Goal: Transaction & Acquisition: Purchase product/service

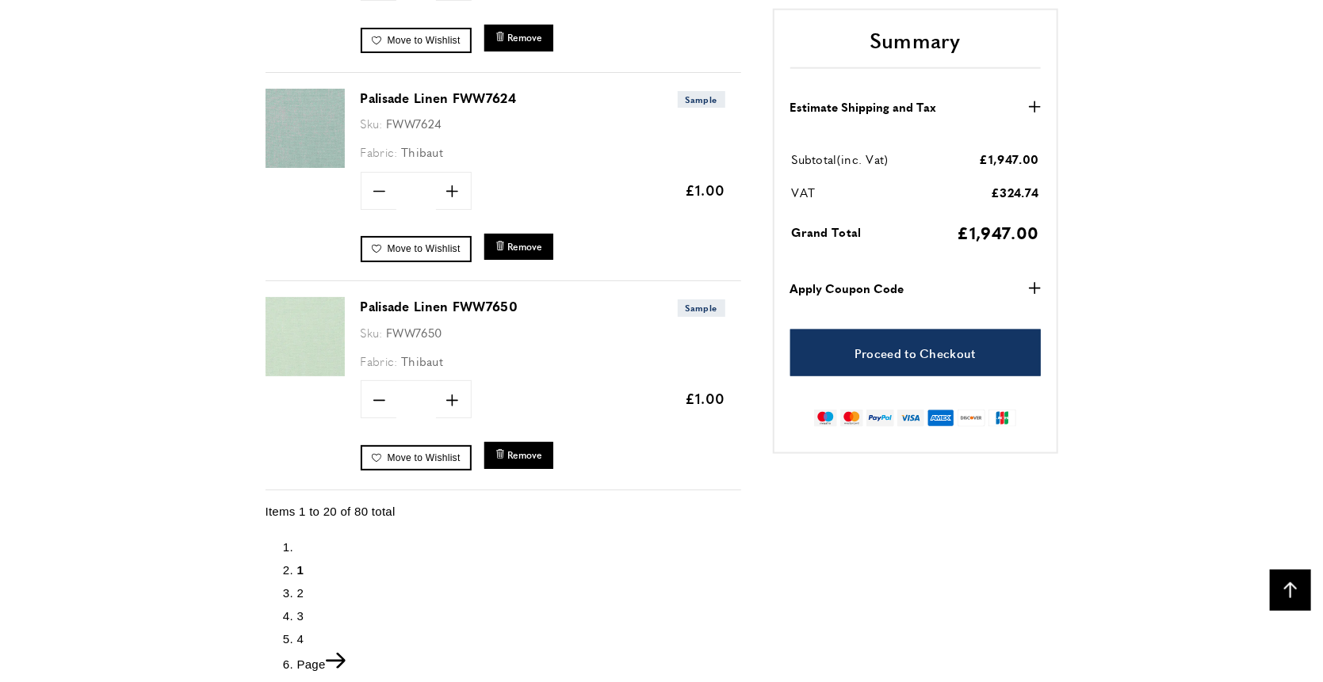
scroll to position [4164, 0]
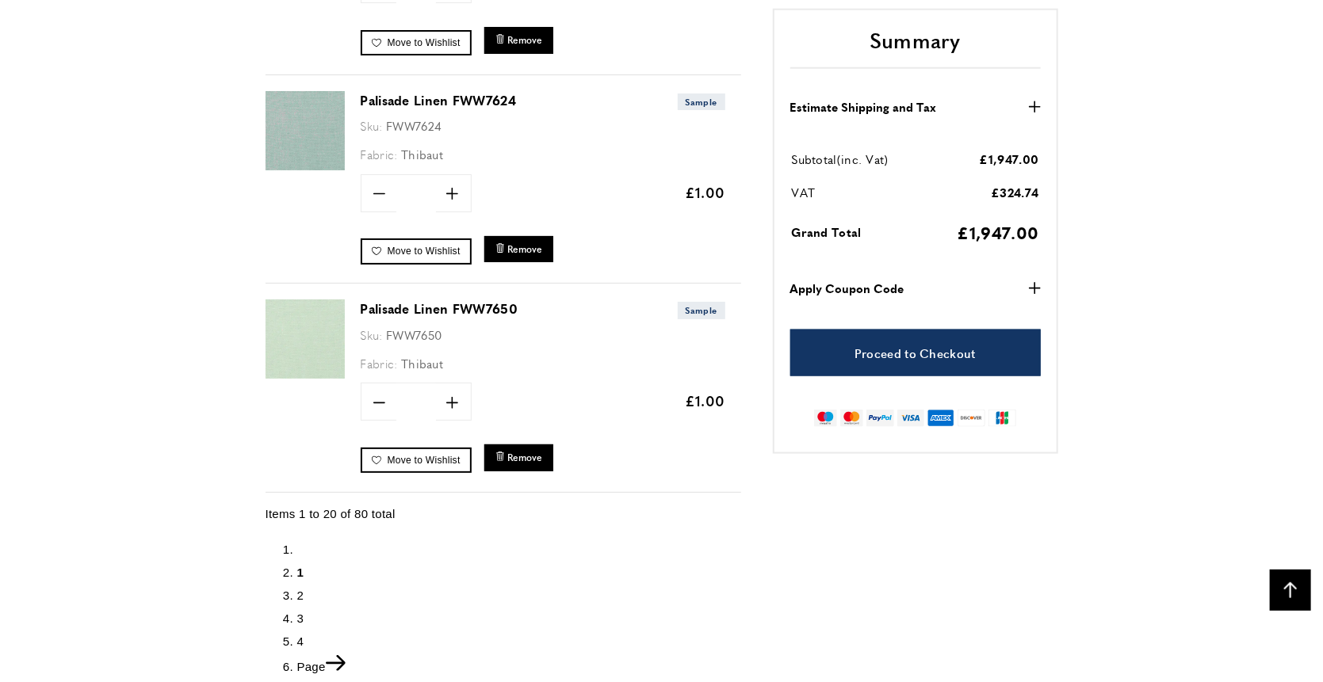
click at [299, 589] on span "2" at bounding box center [300, 595] width 7 height 13
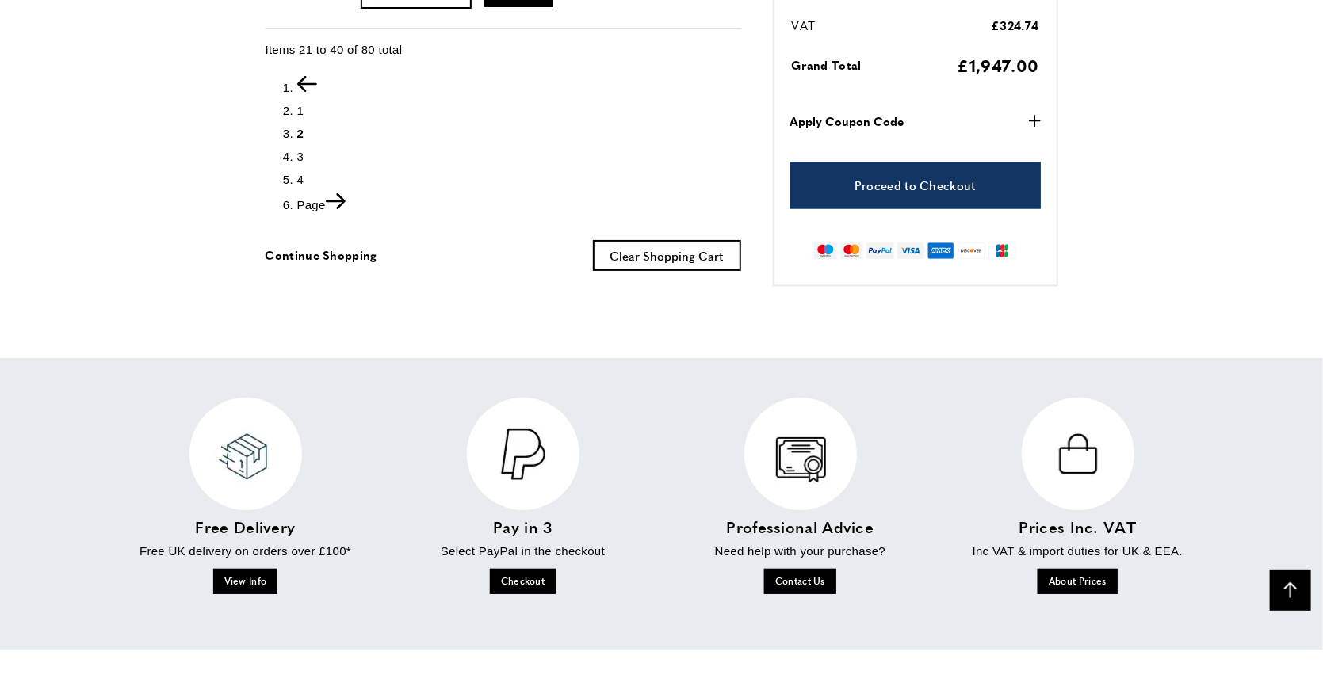
scroll to position [0, 445]
click at [300, 150] on span "3" at bounding box center [300, 156] width 7 height 13
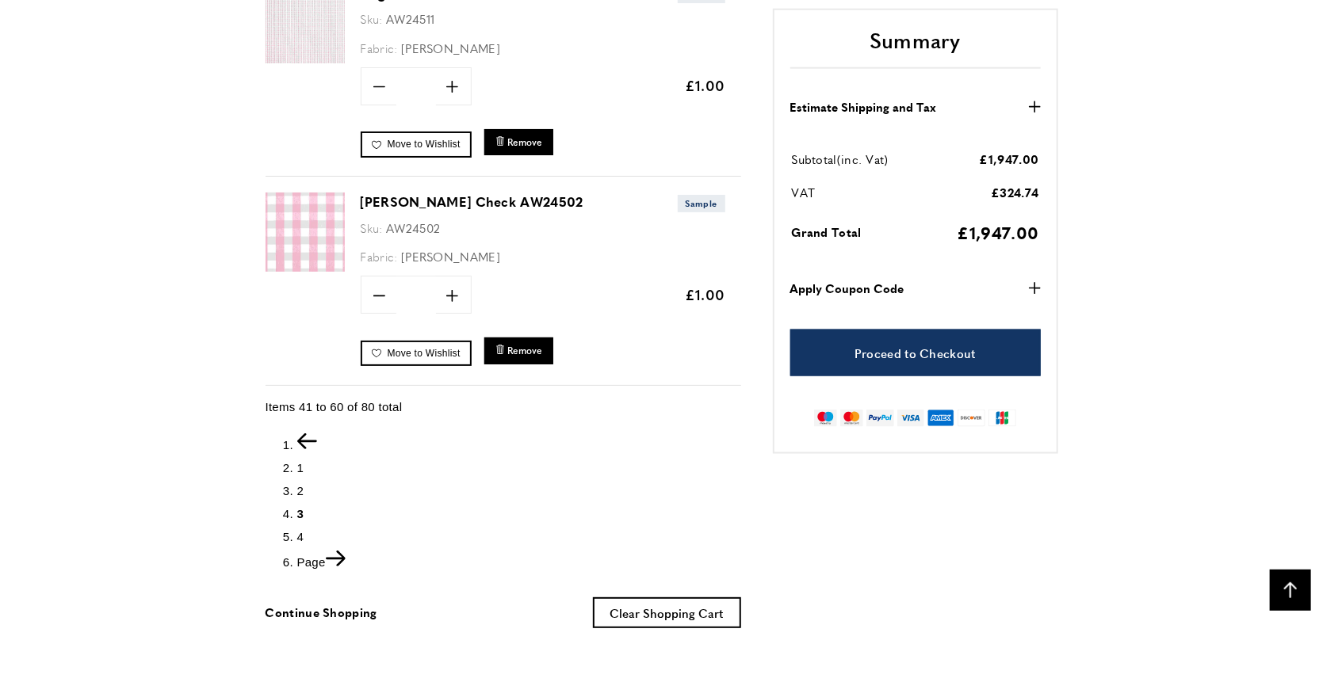
scroll to position [4279, 0]
click at [298, 528] on span "4" at bounding box center [300, 534] width 7 height 13
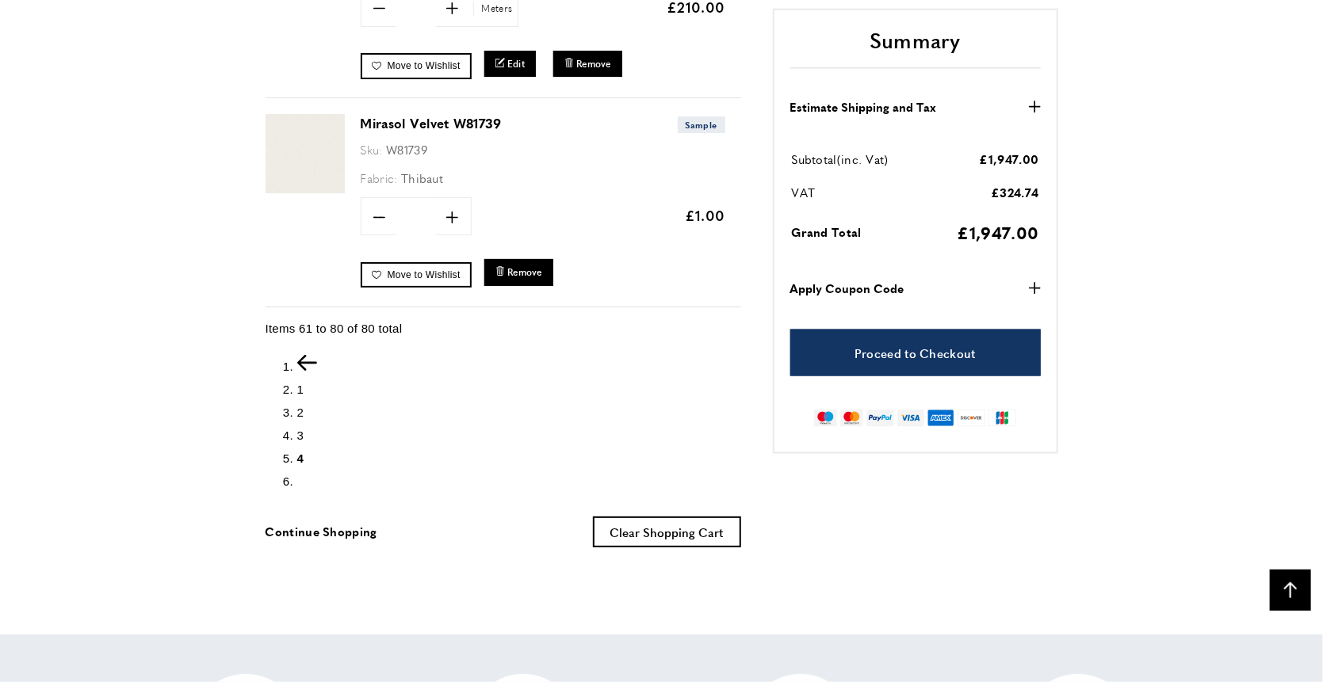
scroll to position [0, 223]
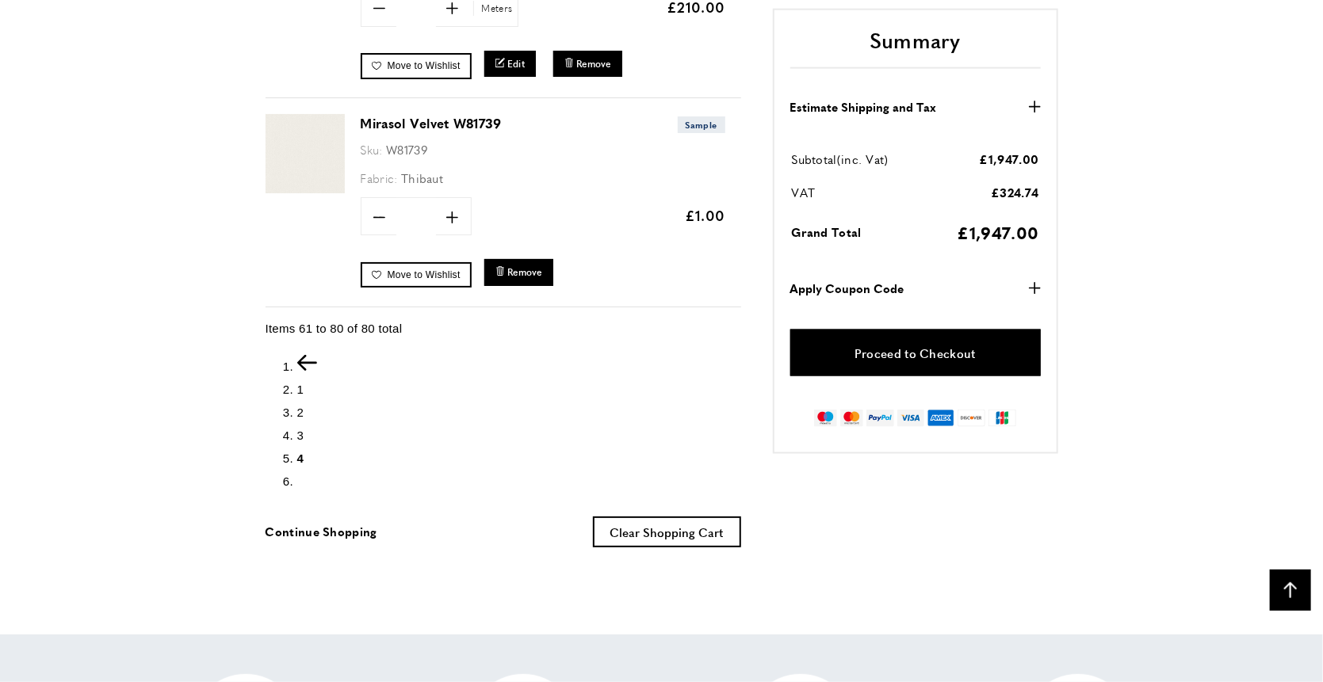
click at [855, 342] on link "Proceed to Checkout" at bounding box center [915, 353] width 250 height 47
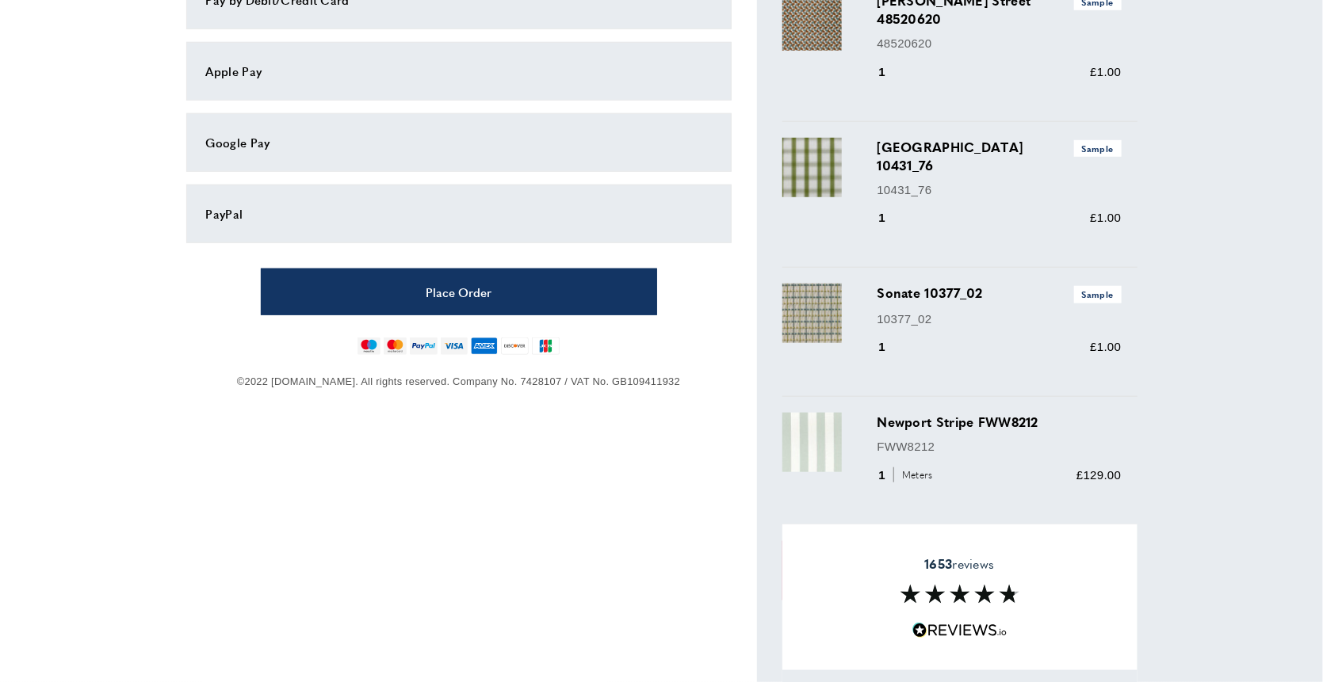
scroll to position [530, 0]
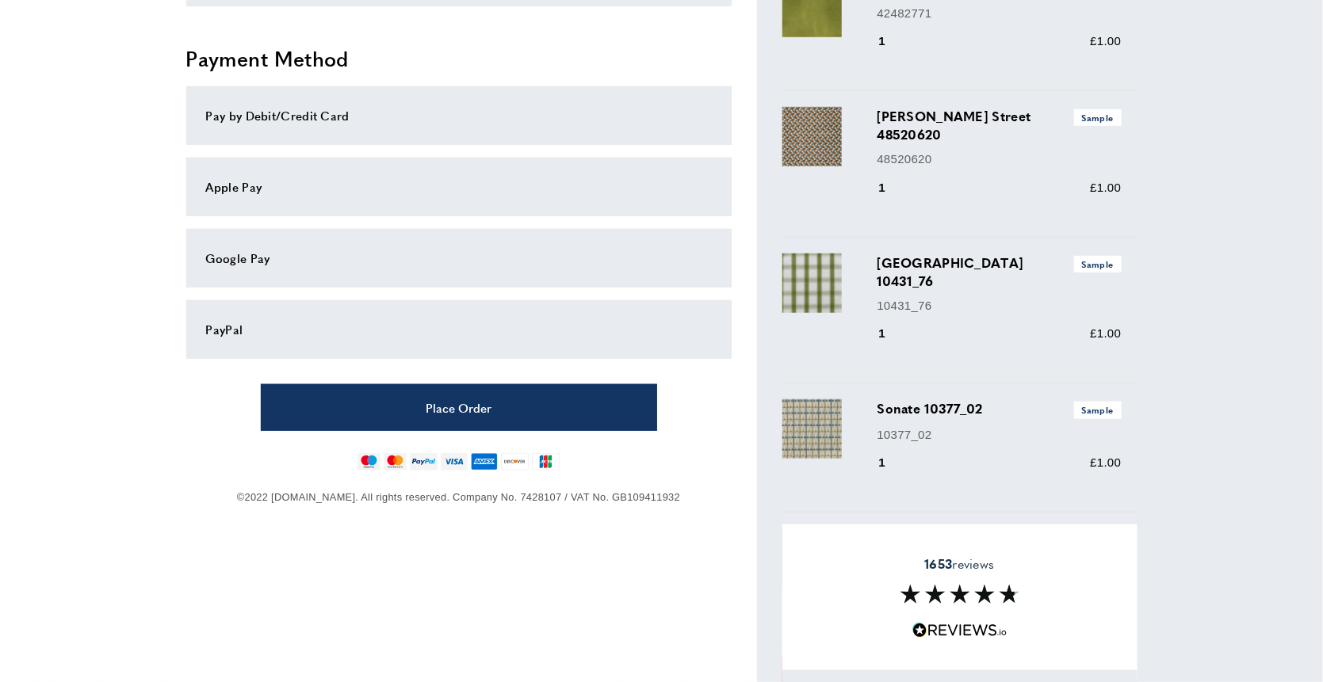
click at [356, 108] on div "Pay by Debit/Credit Card" at bounding box center [459, 115] width 506 height 19
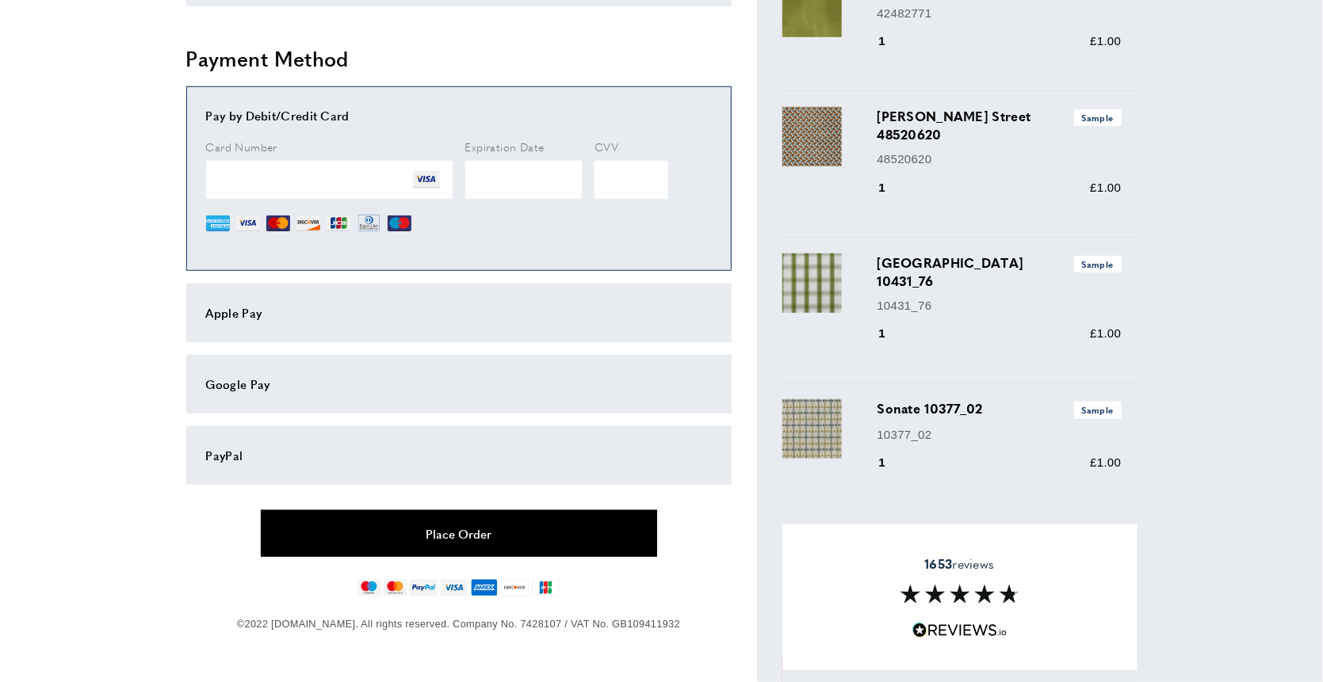
click at [387, 526] on button "Place Order" at bounding box center [459, 533] width 396 height 47
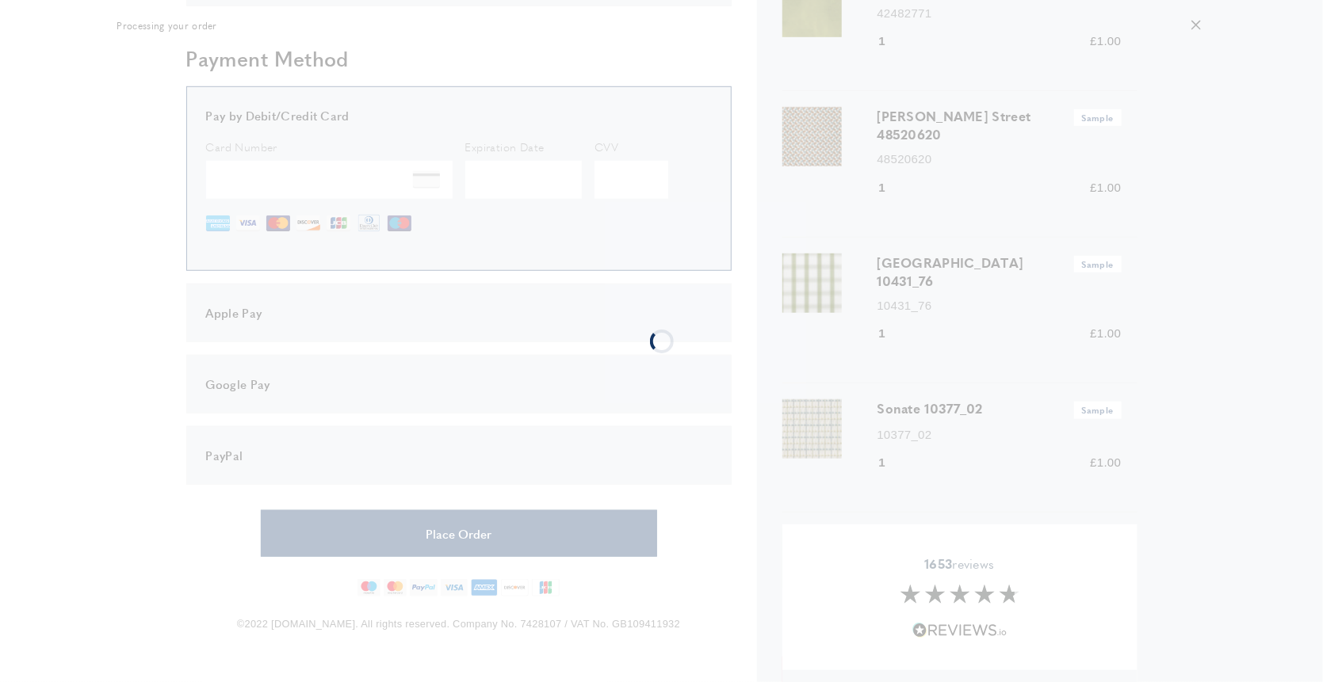
scroll to position [0, 0]
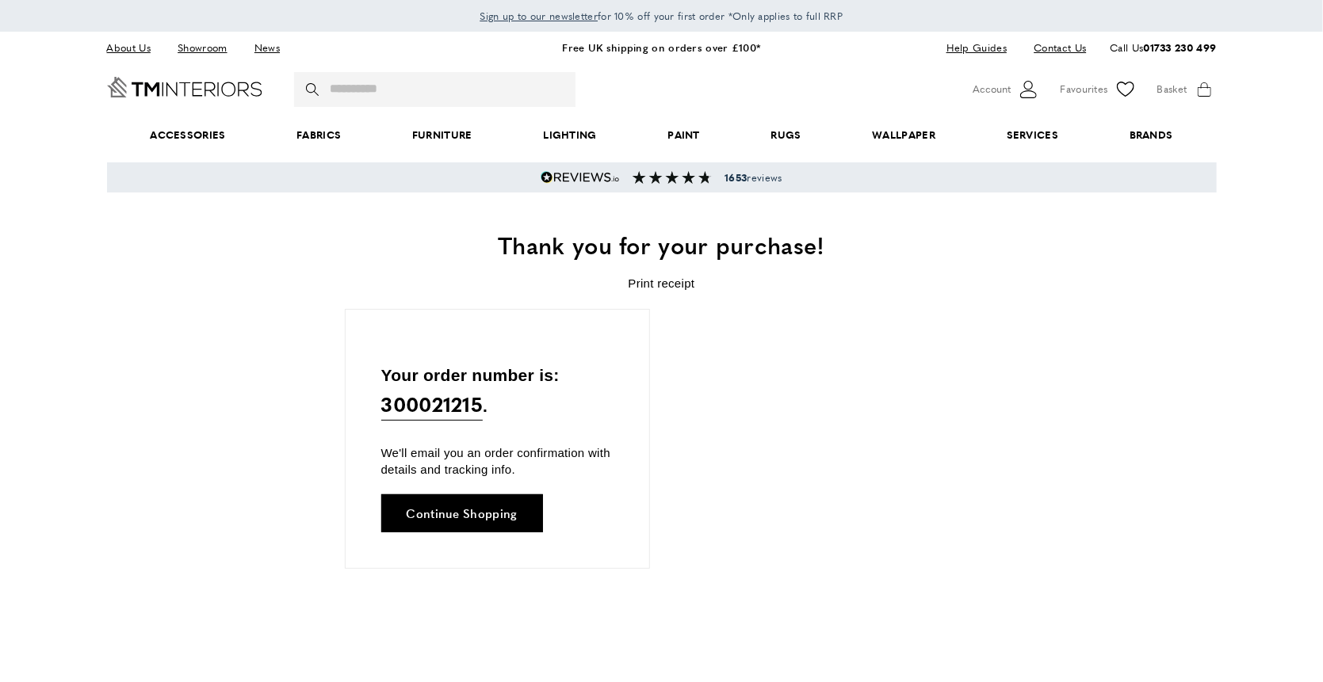
scroll to position [0, 445]
